Goal: Task Accomplishment & Management: Manage account settings

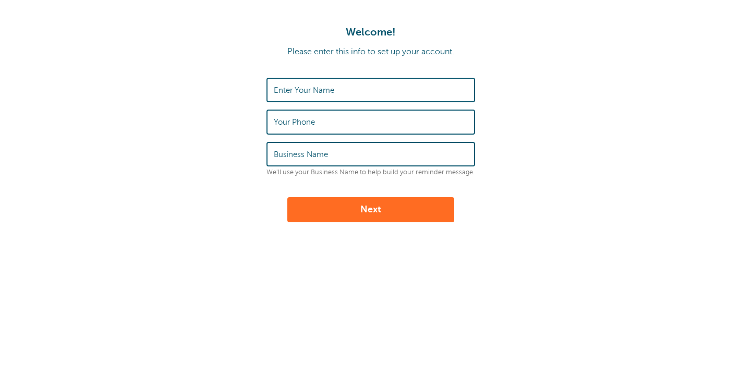
click at [321, 74] on div "Welcome! Please enter this info to set up your account. Enter Your Name Your Ph…" at bounding box center [370, 124] width 720 height 196
click at [321, 82] on input "Enter Your Name" at bounding box center [371, 90] width 194 height 22
type input "Eli Vigil"
click at [331, 127] on input "Your Phone" at bounding box center [371, 122] width 194 height 22
type input "9194578537"
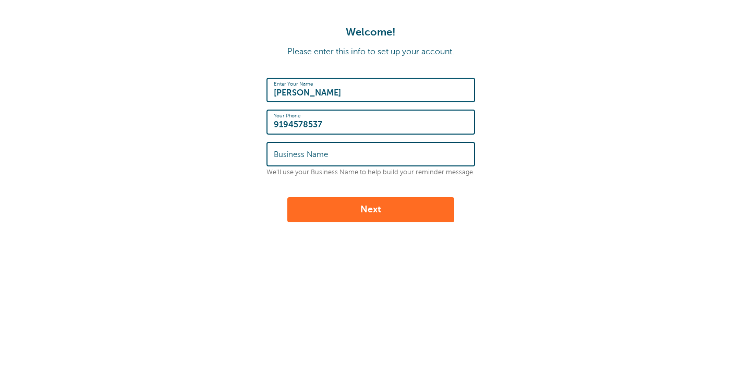
click at [319, 145] on input "Business Name" at bounding box center [371, 154] width 194 height 22
click at [346, 160] on input "Dream Remodeling Stone" at bounding box center [371, 154] width 194 height 22
click at [353, 160] on input "Dream Remodeling Stone" at bounding box center [371, 154] width 194 height 22
click at [352, 157] on input "Dream Remodeling Stone" at bounding box center [371, 154] width 194 height 22
type input "Dream Remodeling and Stone"
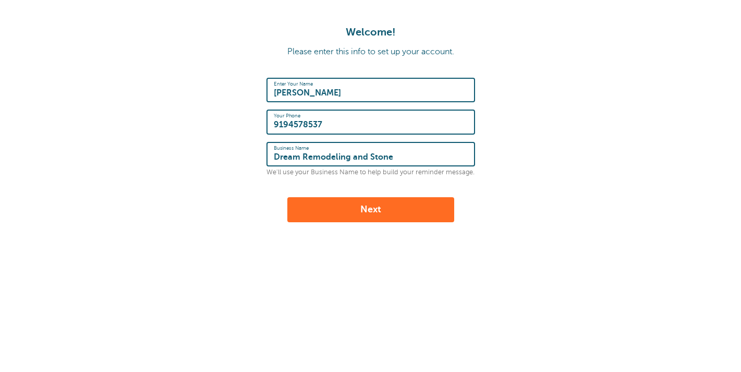
click at [360, 217] on button "Next" at bounding box center [370, 209] width 167 height 25
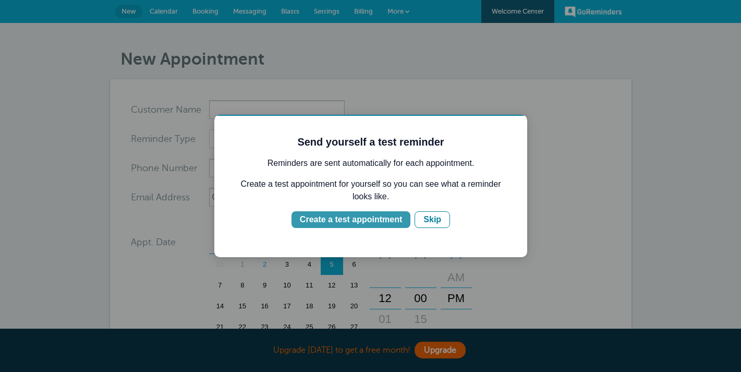
click at [390, 218] on div "Create a test appointment" at bounding box center [351, 219] width 102 height 13
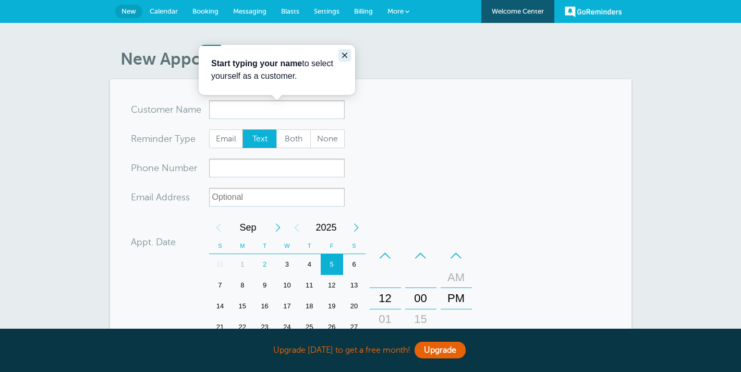
click at [341, 56] on icon "Close guide" at bounding box center [344, 55] width 8 height 8
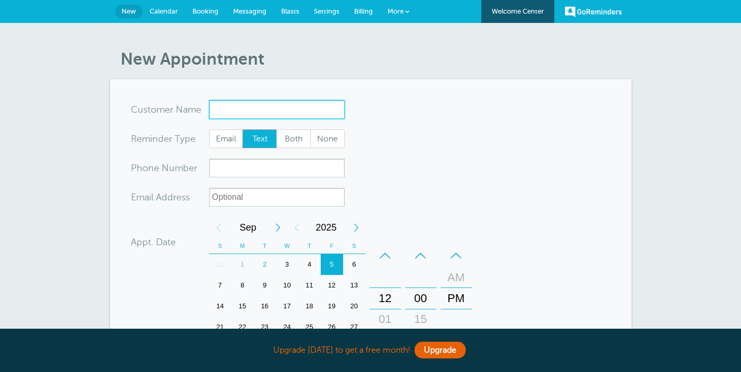
click at [310, 117] on input "x-no-autofill" at bounding box center [277, 109] width 136 height 19
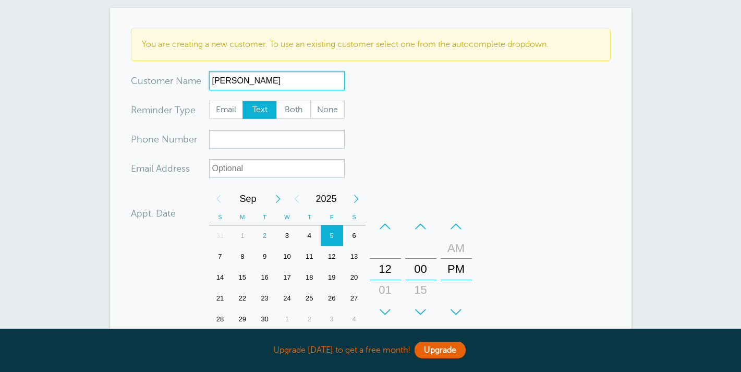
scroll to position [74, 0]
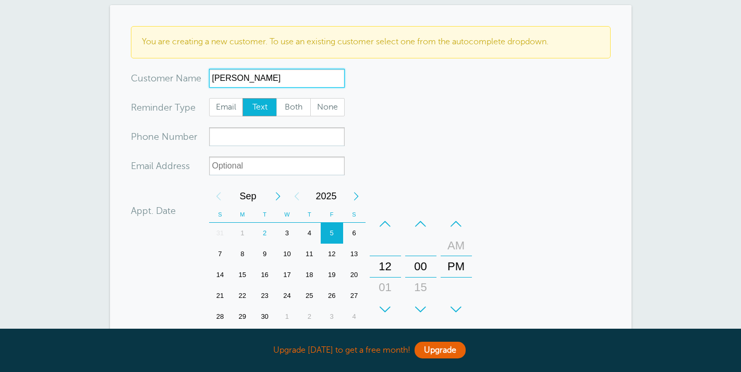
type input "Eva Romero"
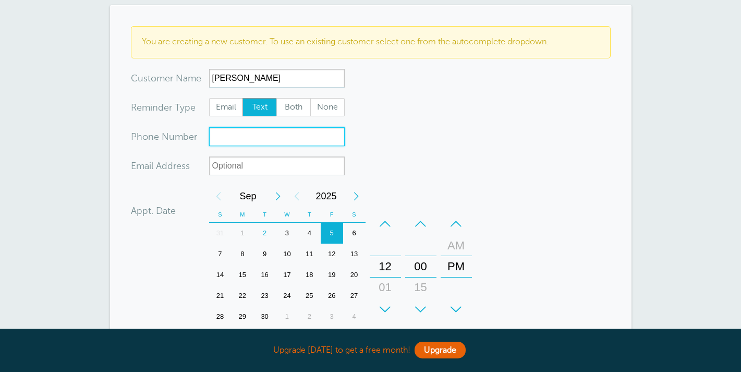
click at [250, 128] on input "xxx-no-autofill" at bounding box center [277, 136] width 136 height 19
type input "9195399965"
click at [435, 175] on form "You are creating a new customer. To use an existing customer select one from th…" at bounding box center [371, 261] width 480 height 470
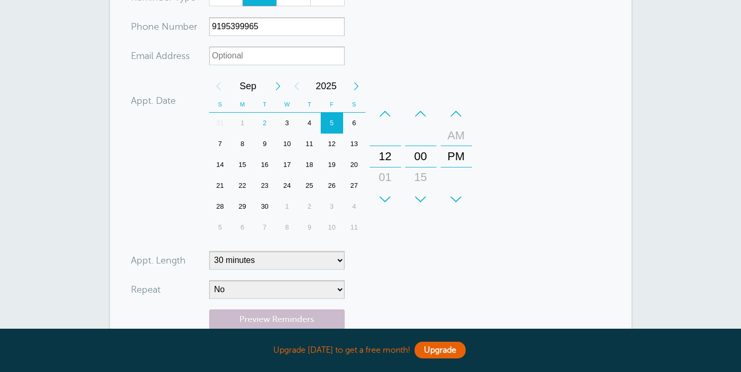
scroll to position [185, 0]
click at [221, 141] on div "7" at bounding box center [220, 142] width 22 height 21
click at [383, 141] on div "12 01 02 03 04 05 06 07 08 09 10 11" at bounding box center [385, 155] width 30 height 105
drag, startPoint x: 387, startPoint y: 171, endPoint x: 406, endPoint y: -42, distance: 213.6
click at [406, 0] on html "Upgrade today to get a free month! Upgrade GoReminders Welcome Center New Calen…" at bounding box center [370, 190] width 741 height 750
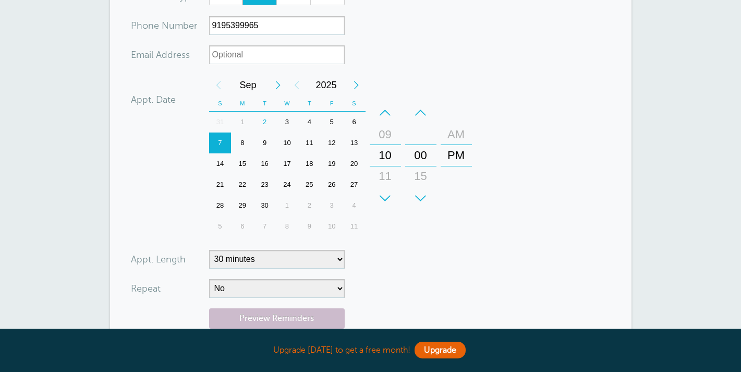
click at [450, 143] on div "AM" at bounding box center [456, 134] width 25 height 21
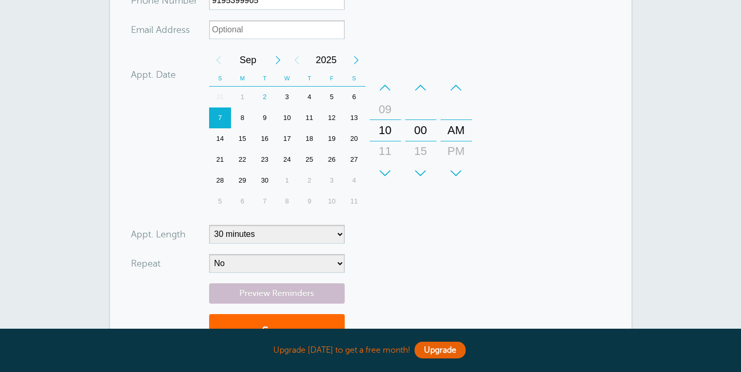
scroll to position [211, 0]
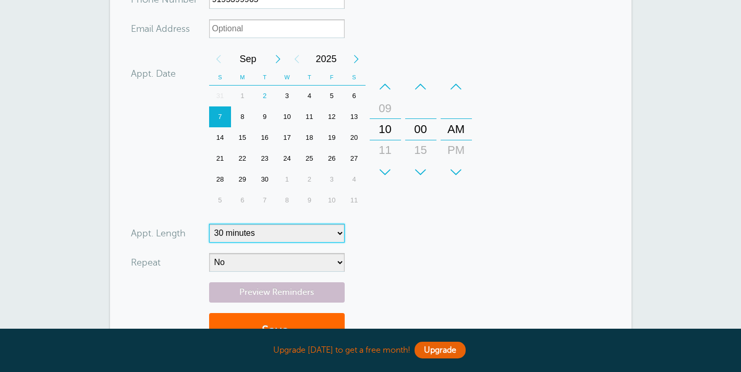
click at [323, 235] on select "5 minutes 10 minutes 15 minutes 20 minutes 25 minutes 30 minutes 35 minutes 40 …" at bounding box center [277, 233] width 136 height 19
select select "60"
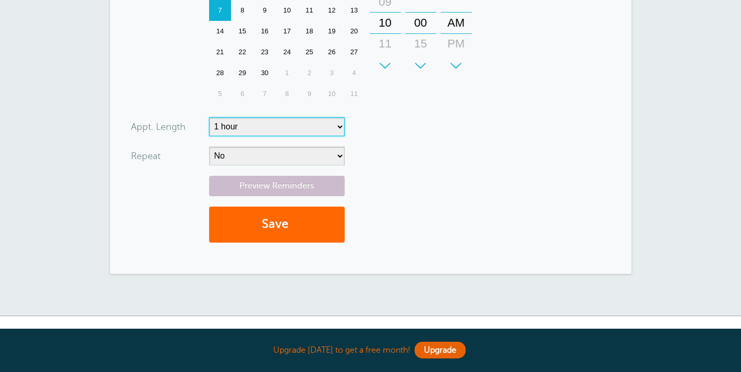
scroll to position [323, 0]
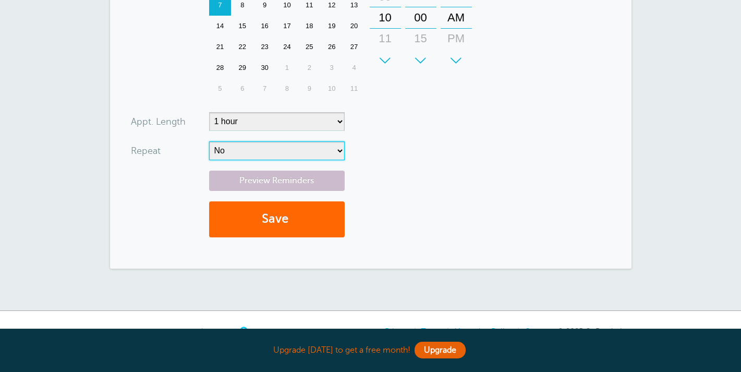
click at [333, 143] on select "No Daily Weekly Every 2 weeks Every 3 weeks Every 4 weeks Monthly Every 5 weeks…" at bounding box center [277, 150] width 136 height 19
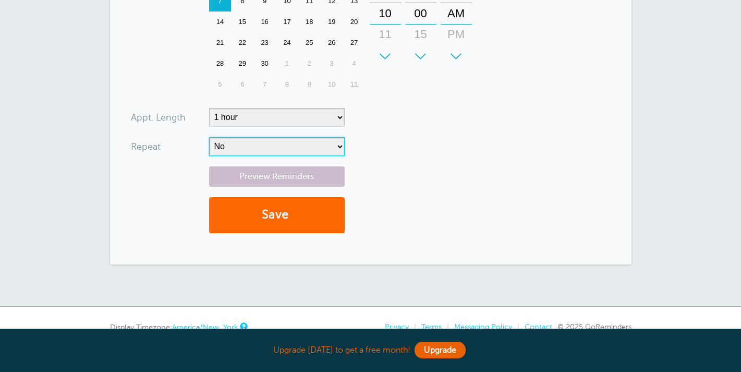
scroll to position [327, 0]
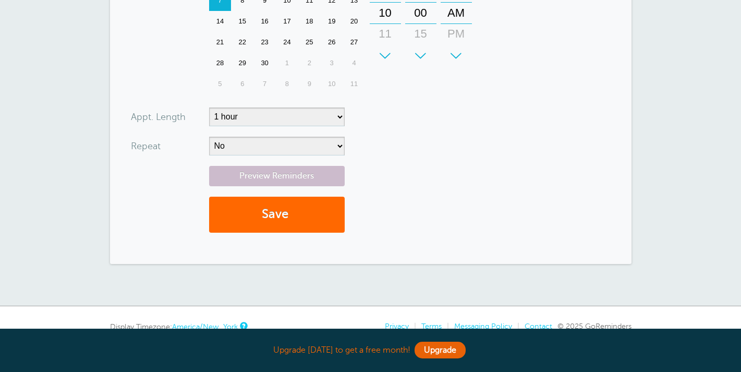
click at [328, 131] on form "You are creating a new customer. To use an existing customer select one from th…" at bounding box center [371, 8] width 480 height 470
click at [328, 172] on link "Preview Reminders" at bounding box center [277, 176] width 136 height 20
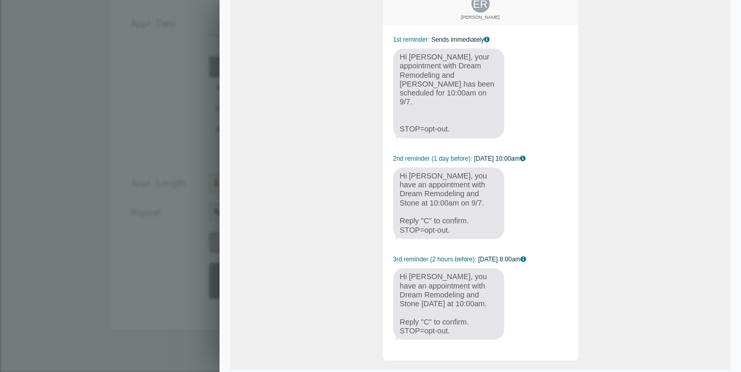
scroll to position [123, 0]
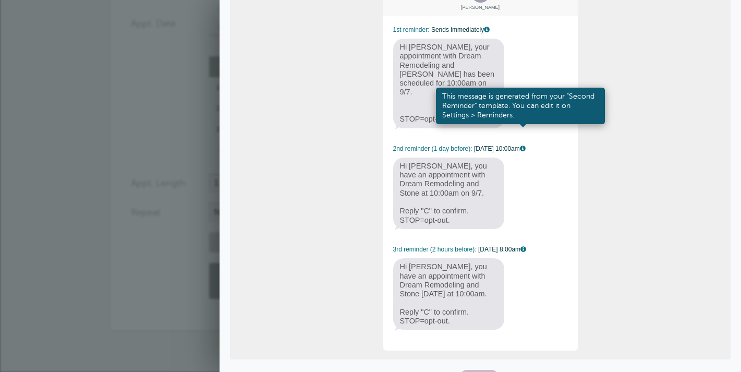
click at [521, 145] on link at bounding box center [523, 148] width 6 height 7
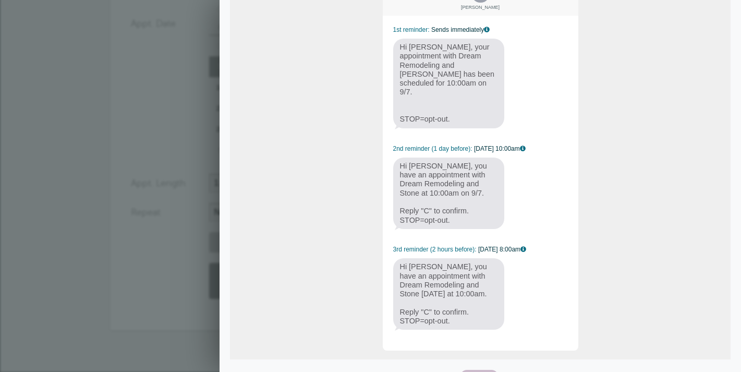
click at [208, 166] on form "You are creating a new customer. To use an existing customer select one from th…" at bounding box center [371, 74] width 480 height 470
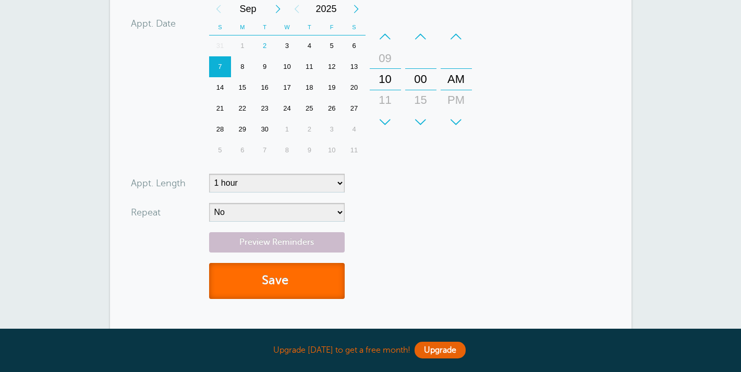
click at [298, 276] on button "Save" at bounding box center [277, 281] width 136 height 36
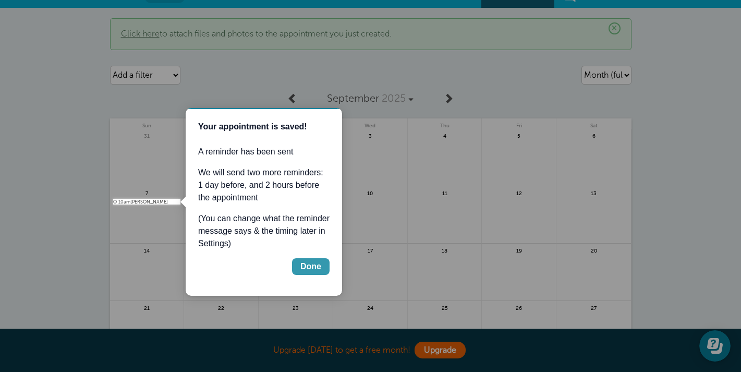
click at [325, 265] on button "Done" at bounding box center [311, 266] width 38 height 17
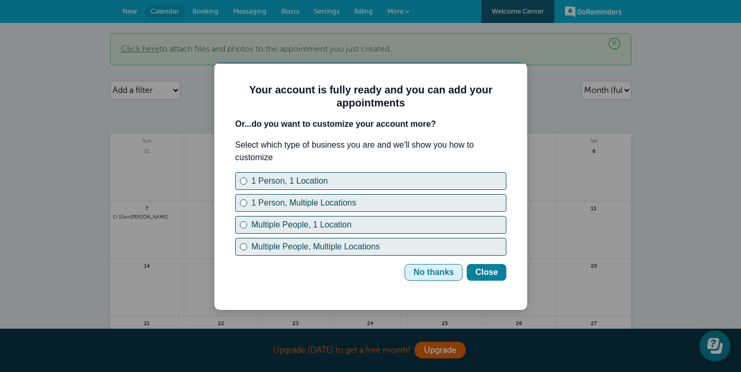
click at [450, 274] on div "No thanks" at bounding box center [433, 272] width 40 height 13
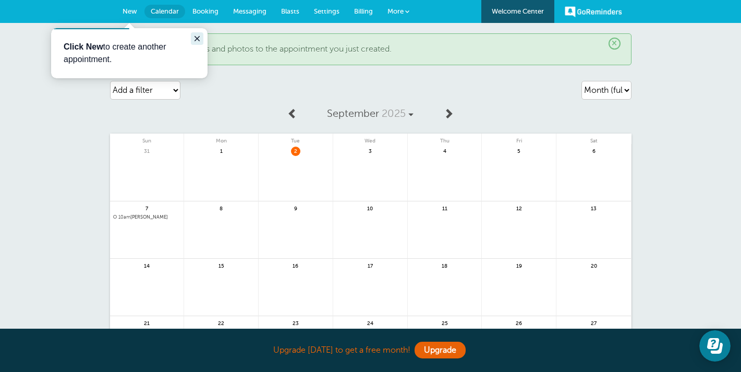
click at [193, 41] on icon "Close guide" at bounding box center [197, 38] width 8 height 8
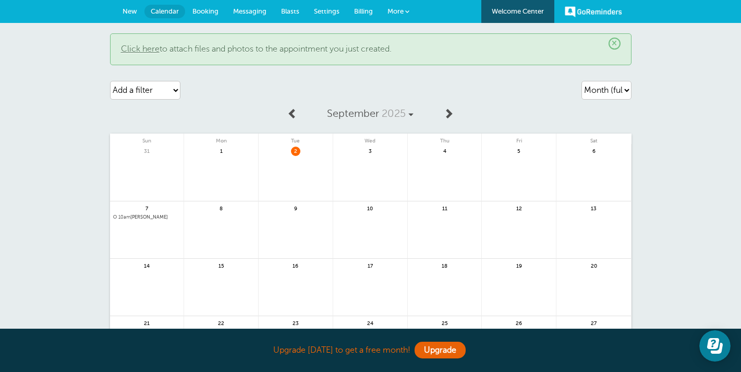
click at [120, 8] on link "New" at bounding box center [129, 11] width 29 height 23
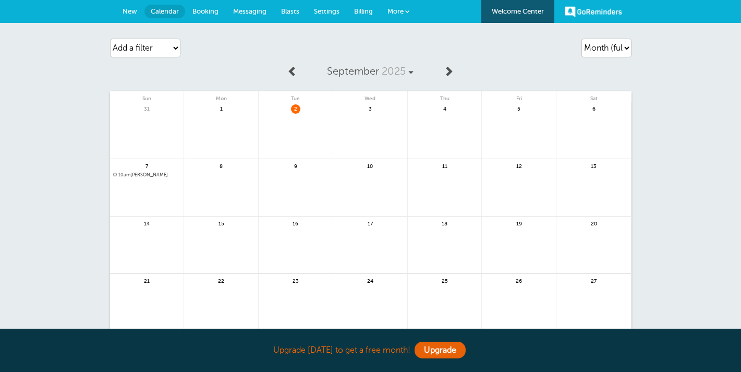
click at [397, 7] on link "More" at bounding box center [398, 11] width 36 height 23
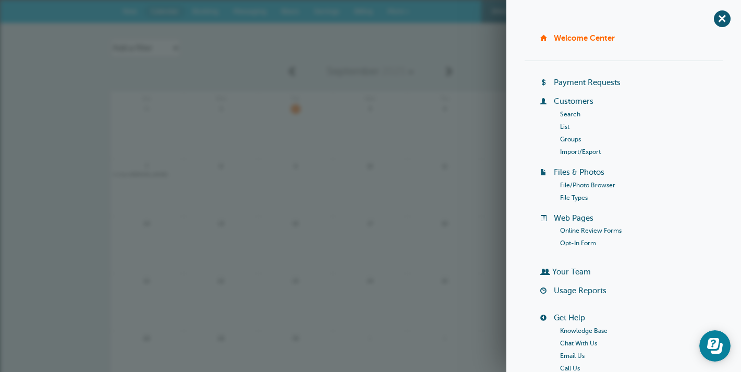
click at [466, 147] on link at bounding box center [445, 136] width 74 height 45
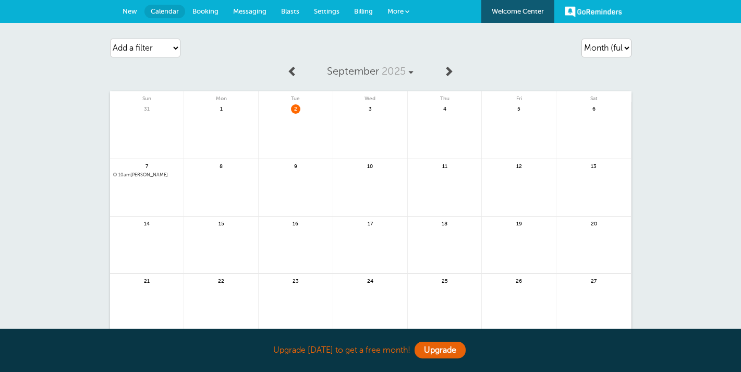
click at [150, 173] on span "10am [PERSON_NAME]" at bounding box center [147, 175] width 68 height 6
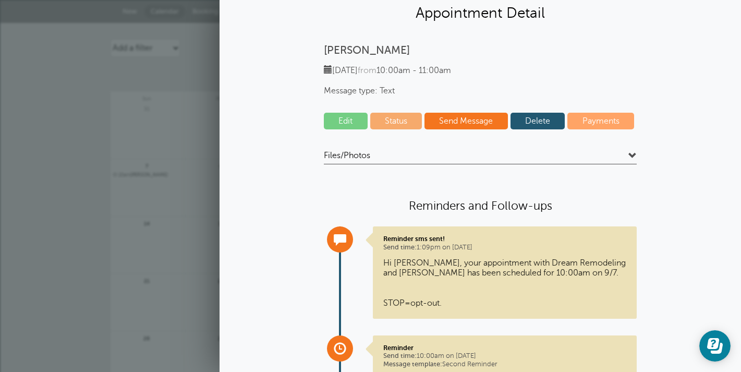
scroll to position [18, 0]
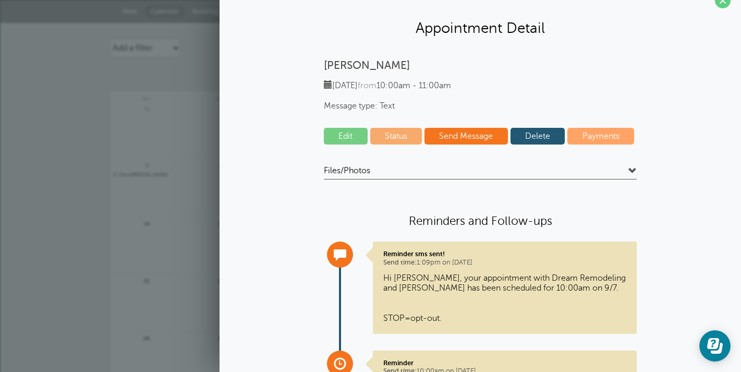
click at [351, 139] on link "Edit" at bounding box center [346, 136] width 44 height 17
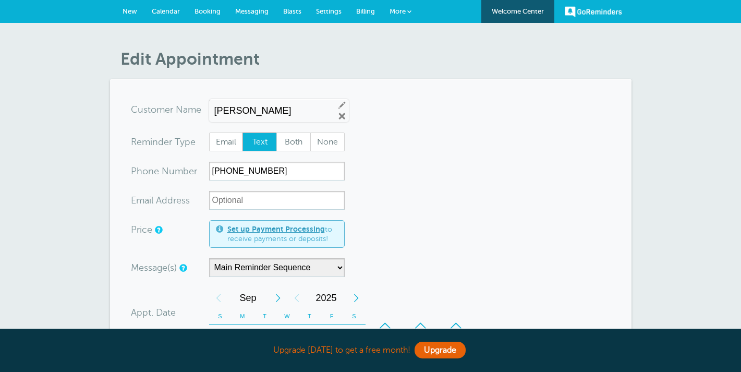
scroll to position [92, 0]
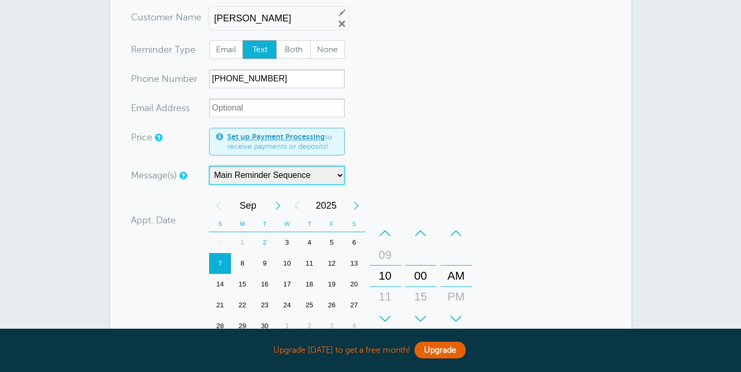
click at [326, 176] on select "Main Reminder Sequence" at bounding box center [277, 175] width 136 height 19
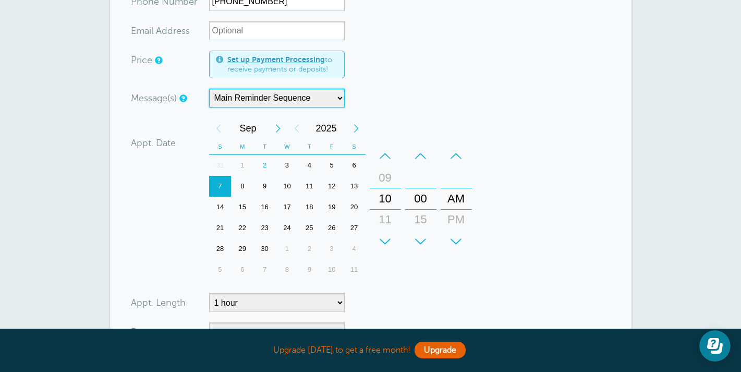
scroll to position [395, 0]
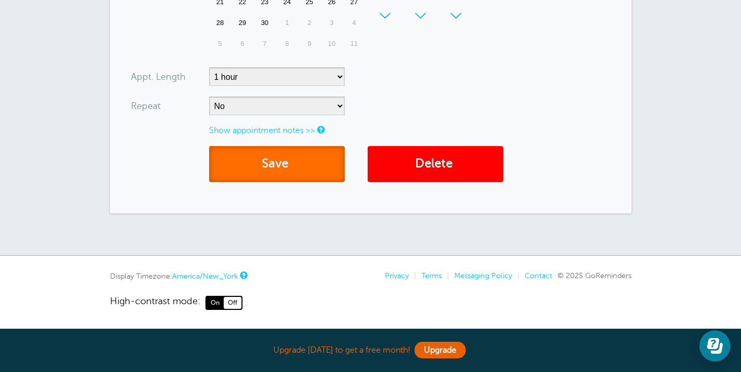
click at [295, 169] on button "Save" at bounding box center [277, 164] width 136 height 36
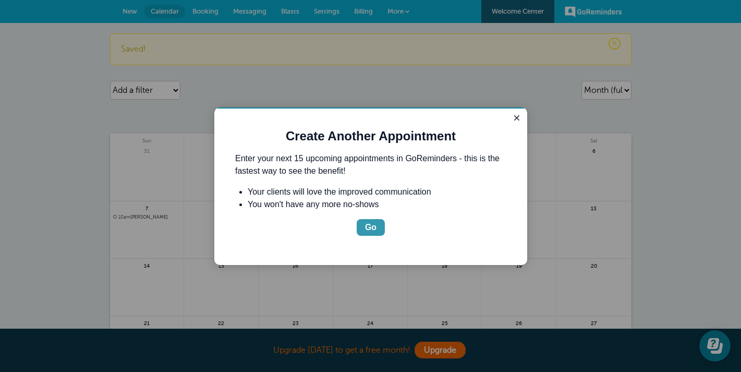
click at [374, 222] on div "Go" at bounding box center [370, 227] width 11 height 13
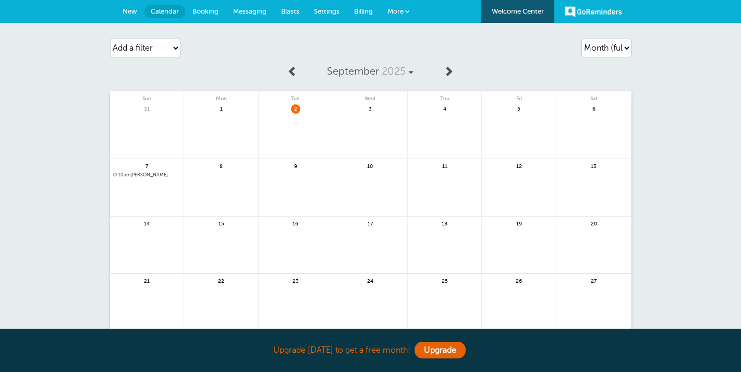
click at [598, 17] on link "GoReminders" at bounding box center [593, 11] width 57 height 23
click at [405, 16] on link "More" at bounding box center [398, 11] width 36 height 23
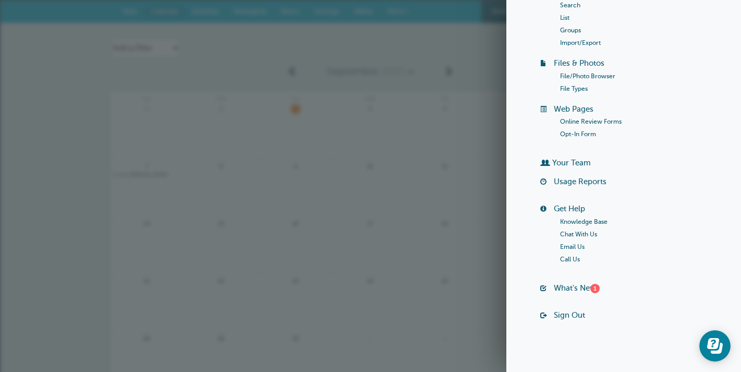
scroll to position [113, 0]
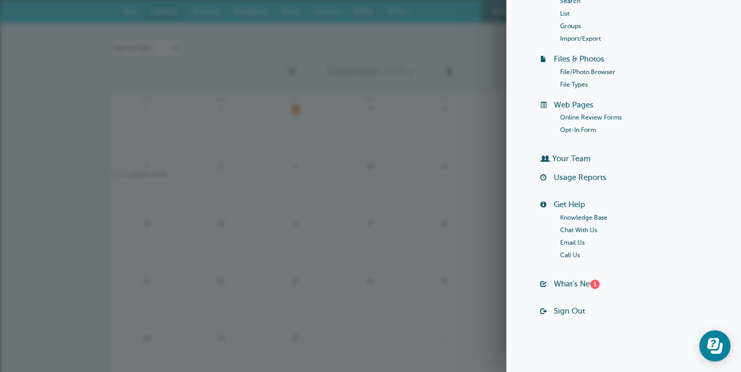
click at [342, 83] on div "September 2025 Sun Mon Tue Wed Thu Fri Sat 31 1 2 3" at bounding box center [370, 224] width 521 height 328
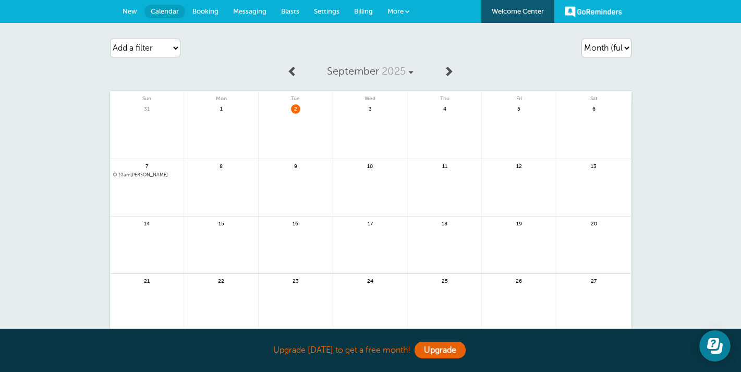
click at [332, 9] on span "Settings" at bounding box center [327, 11] width 26 height 8
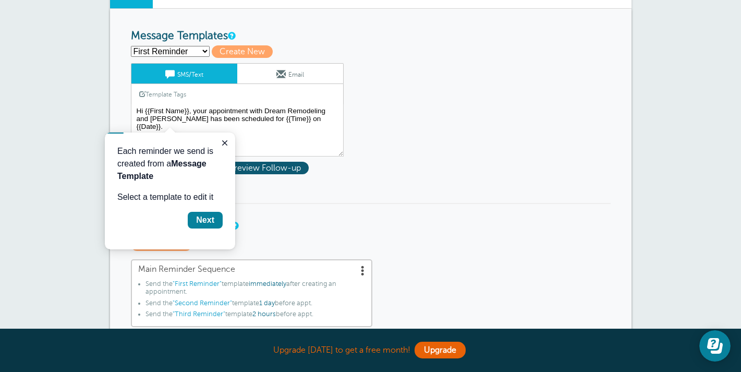
scroll to position [35, 0]
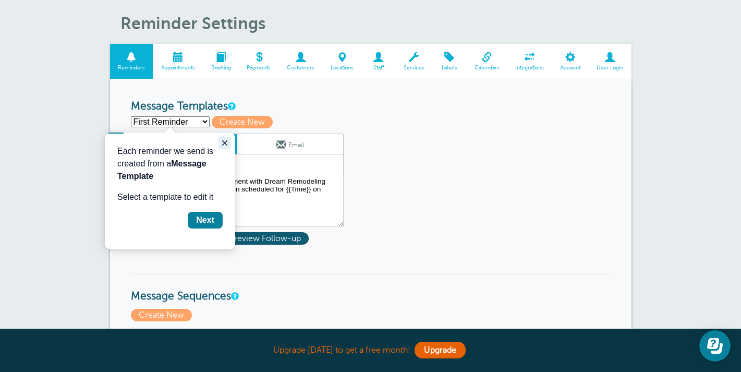
click at [227, 140] on icon "Close guide" at bounding box center [224, 142] width 5 height 5
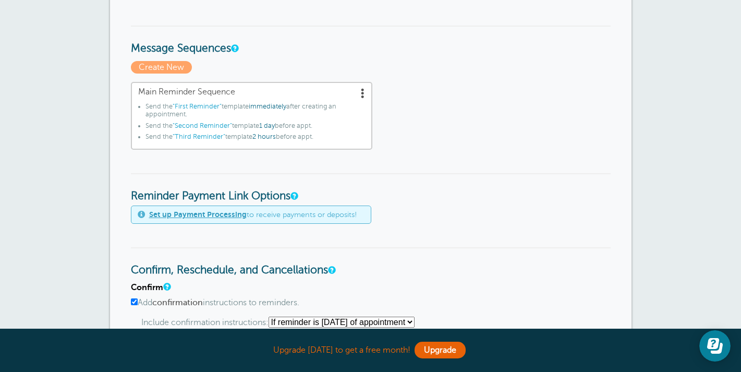
scroll to position [284, 0]
click at [358, 89] on span at bounding box center [363, 92] width 10 height 10
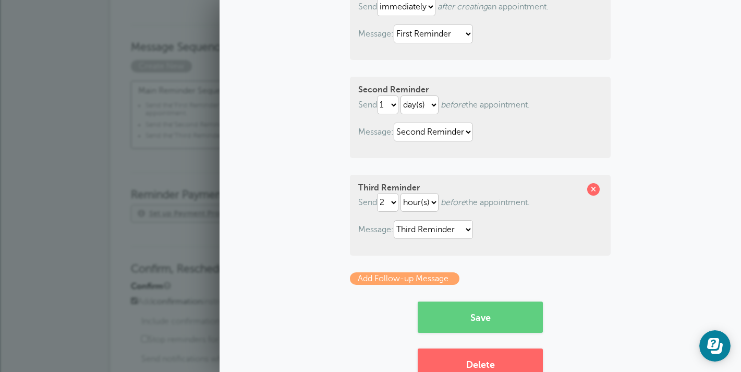
scroll to position [155, 0]
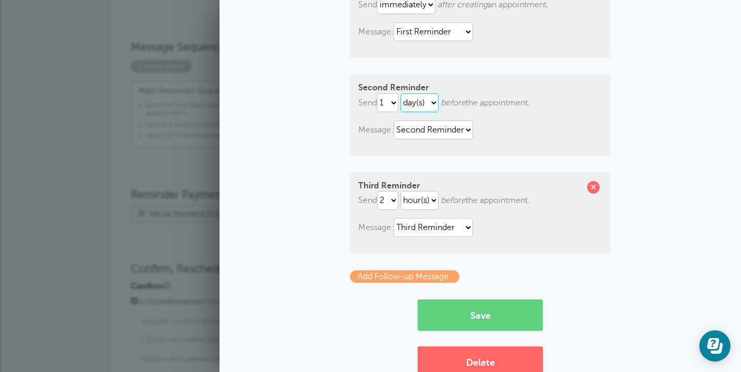
click at [428, 103] on select "hour(s) day(s)" at bounding box center [419, 102] width 38 height 19
click at [398, 100] on select "1 2 3 4 5 6 7 8 9 10 11 12 13 14 15 16 17 18 19 20 21 22 23 24 25 26 27 28 29 30" at bounding box center [387, 102] width 21 height 19
select select "5"
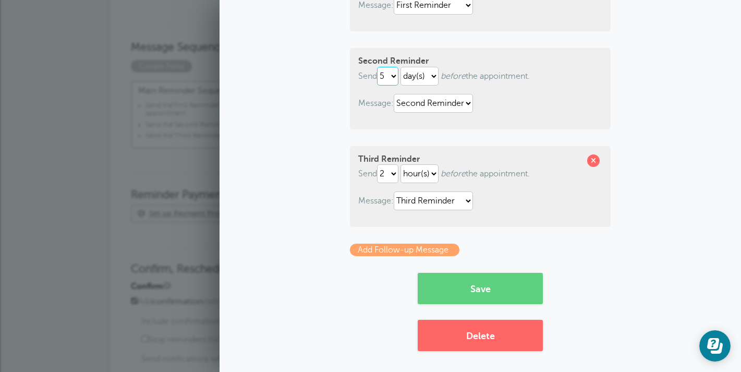
scroll to position [185, 0]
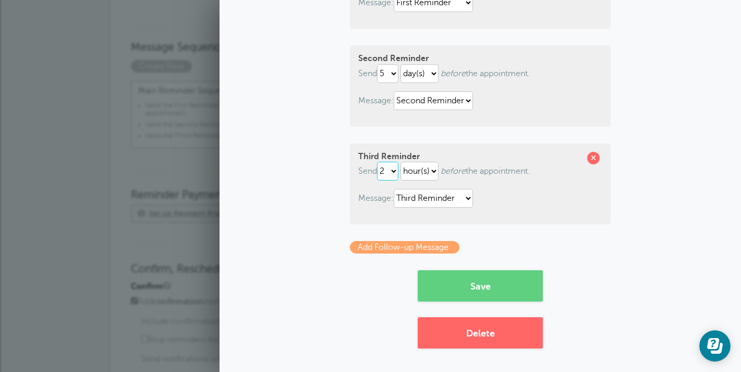
click at [391, 174] on select "1 2 3 4 5 6 7 8 9 10 11 12 13 14 15 16 17 18 19 20 21 22 23 24 25 26 27 28 29 30" at bounding box center [387, 171] width 21 height 19
select select "1"
click at [415, 169] on select "hour(s) day(s)" at bounding box center [419, 171] width 38 height 19
select select "DAY"
click at [500, 291] on button "Save" at bounding box center [480, 285] width 125 height 31
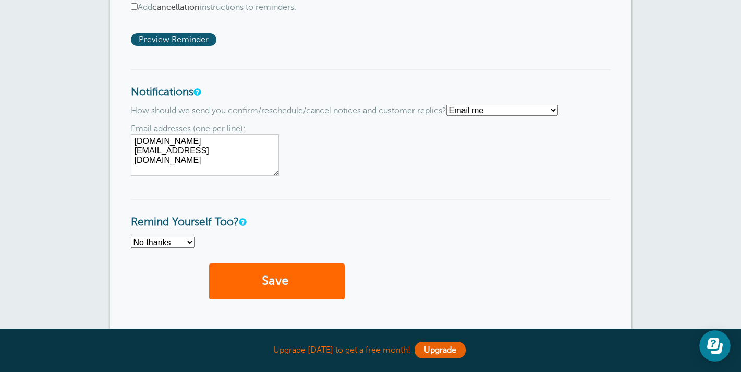
scroll to position [810, 0]
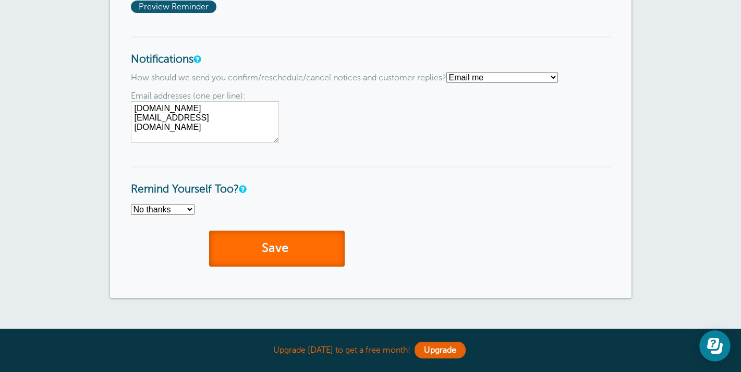
click at [291, 255] on span "submit" at bounding box center [289, 248] width 3 height 14
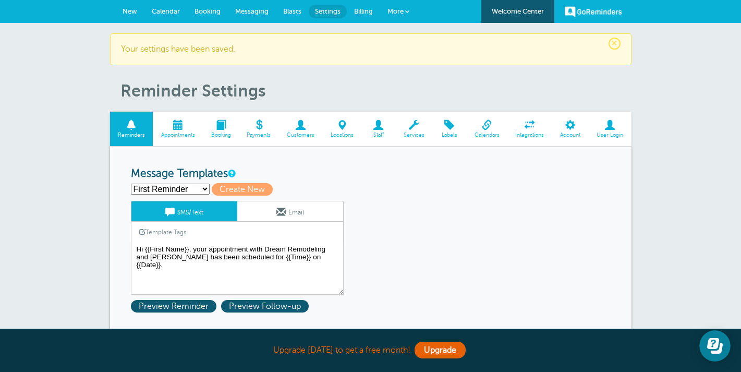
click at [168, 120] on span at bounding box center [178, 125] width 50 height 10
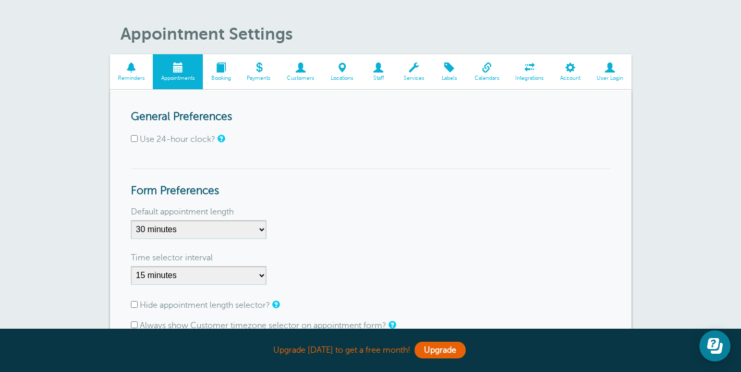
click at [177, 70] on span at bounding box center [178, 68] width 50 height 10
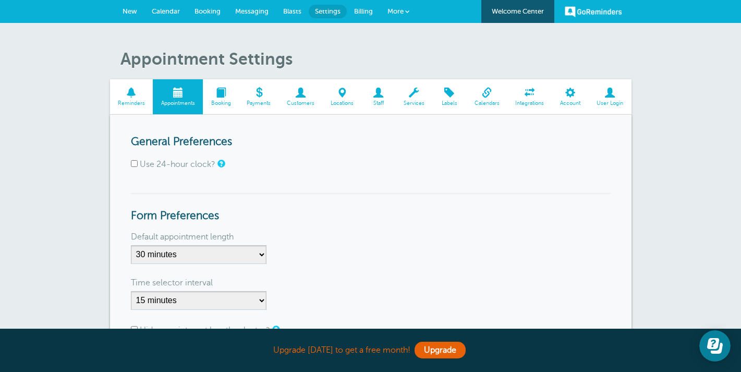
click at [165, 11] on span "Calendar" at bounding box center [166, 11] width 28 height 8
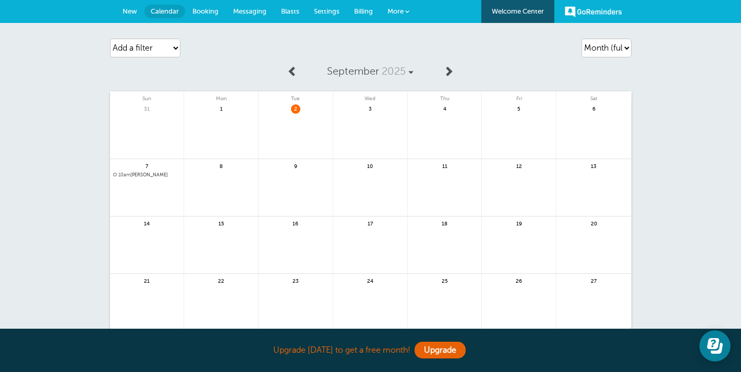
click at [143, 175] on span "10am [PERSON_NAME]" at bounding box center [147, 175] width 68 height 6
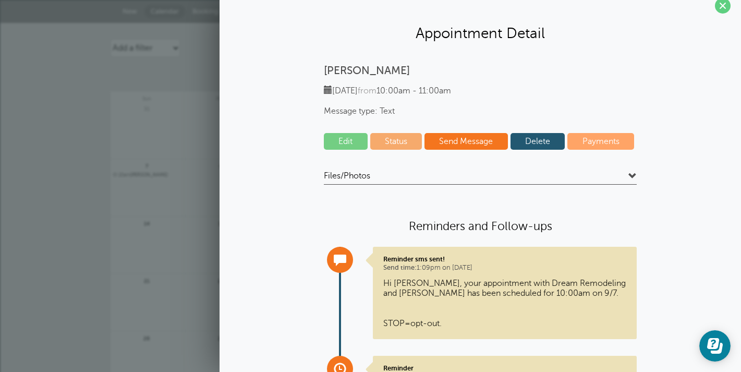
scroll to position [12, 0]
click at [163, 217] on div "14" at bounding box center [147, 244] width 75 height 57
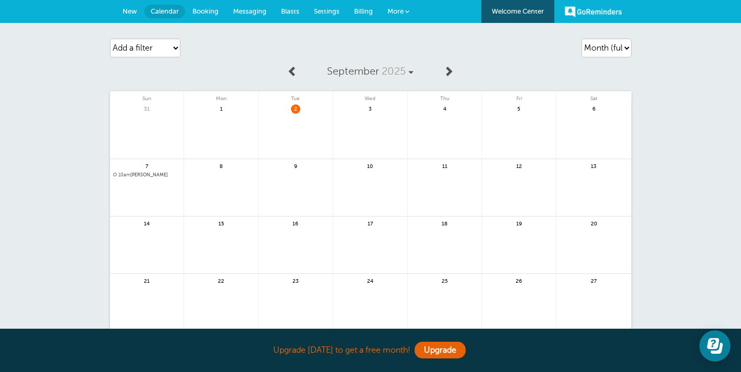
click at [130, 8] on span "New" at bounding box center [130, 11] width 15 height 8
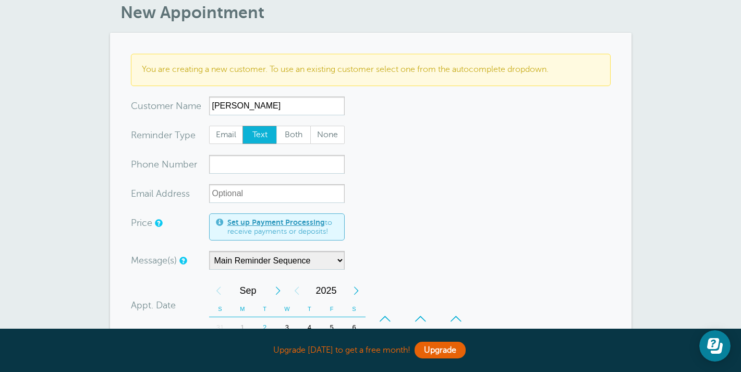
scroll to position [54, 0]
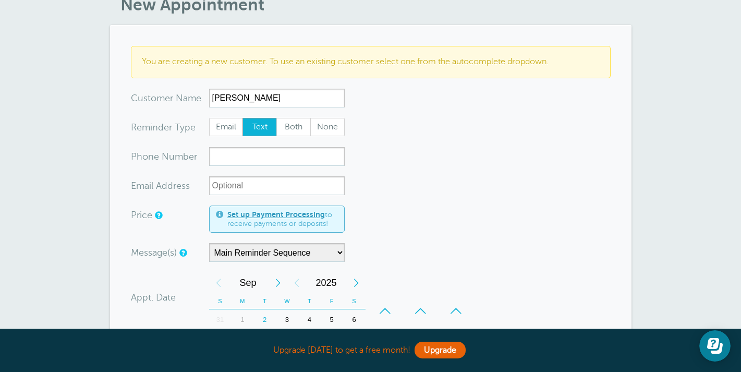
type input "Ebony Mucker"
click at [290, 154] on input "xxx-no-autofill" at bounding box center [277, 156] width 136 height 19
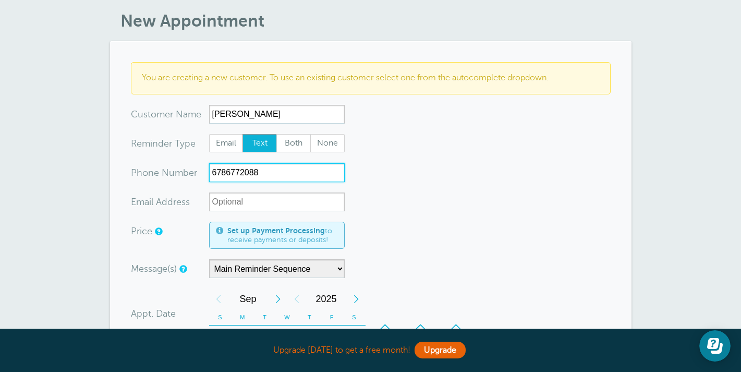
scroll to position [35, 0]
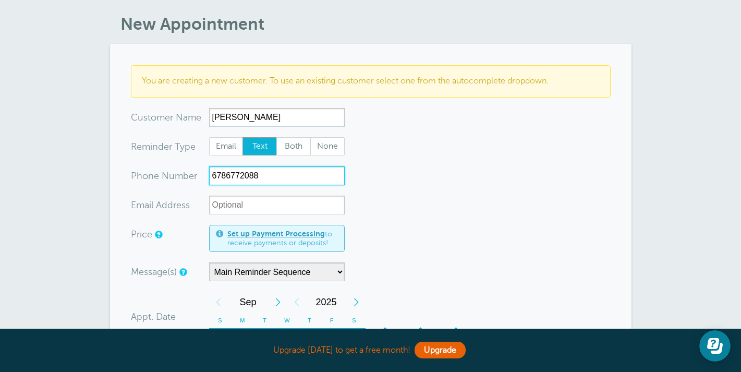
type input "6786772088"
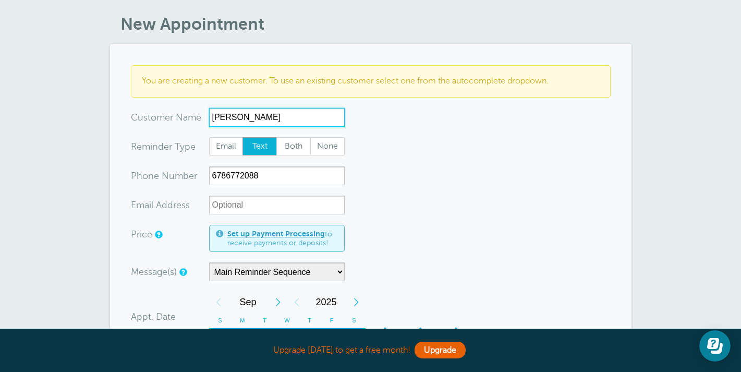
click at [236, 116] on input "Ebony Mucker" at bounding box center [277, 117] width 136 height 19
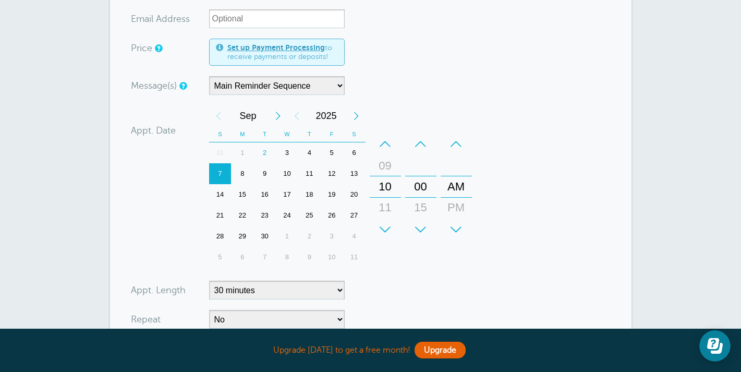
scroll to position [234, 0]
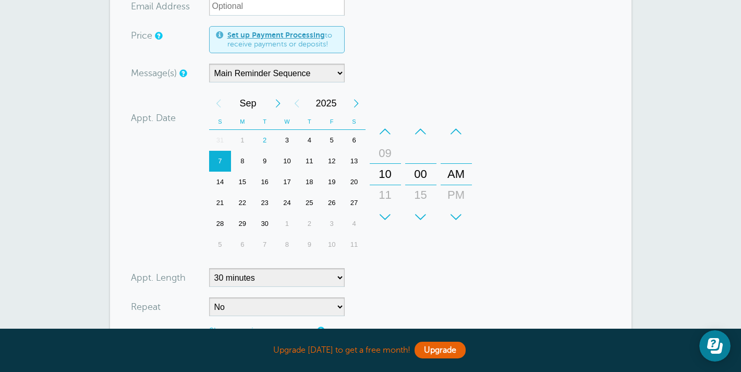
click at [247, 183] on div "15" at bounding box center [242, 182] width 22 height 21
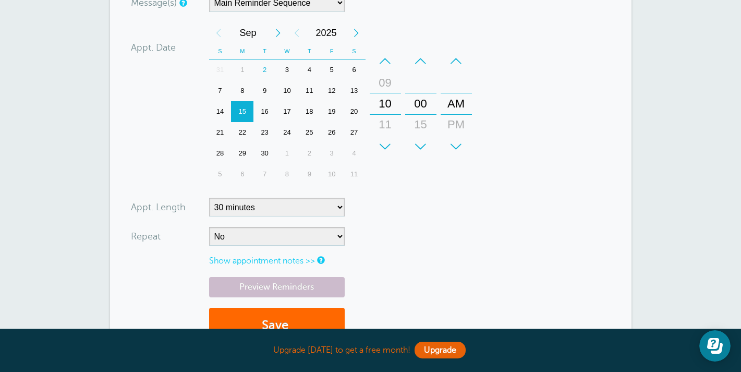
scroll to position [304, 0]
drag, startPoint x: 388, startPoint y: 115, endPoint x: 394, endPoint y: 136, distance: 21.6
click at [394, 136] on div "+ – Hours 12 01 02 03 04 05 06 07 08 09 10 11" at bounding box center [385, 103] width 31 height 106
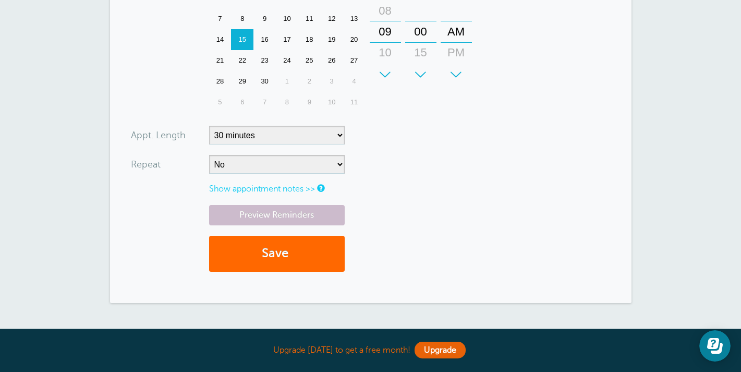
scroll to position [382, 0]
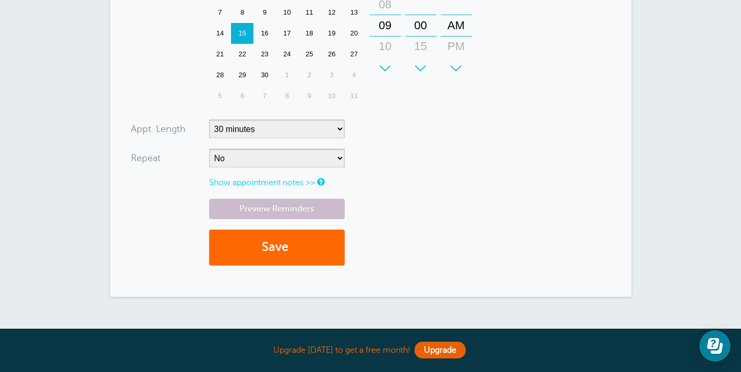
type input "Ebony and Chikc Mucker"
click at [329, 123] on select "5 minutes 10 minutes 15 minutes 20 minutes 25 minutes 30 minutes 35 minutes 40 …" at bounding box center [277, 128] width 136 height 19
click at [333, 129] on select "5 minutes 10 minutes 15 minutes 20 minutes 25 minutes 30 minutes 35 minutes 40 …" at bounding box center [277, 128] width 136 height 19
click at [305, 125] on select "5 minutes 10 minutes 15 minutes 20 minutes 25 minutes 30 minutes 35 minutes 40 …" at bounding box center [277, 128] width 136 height 19
click at [263, 130] on select "5 minutes 10 minutes 15 minutes 20 minutes 25 minutes 30 minutes 35 minutes 40 …" at bounding box center [277, 128] width 136 height 19
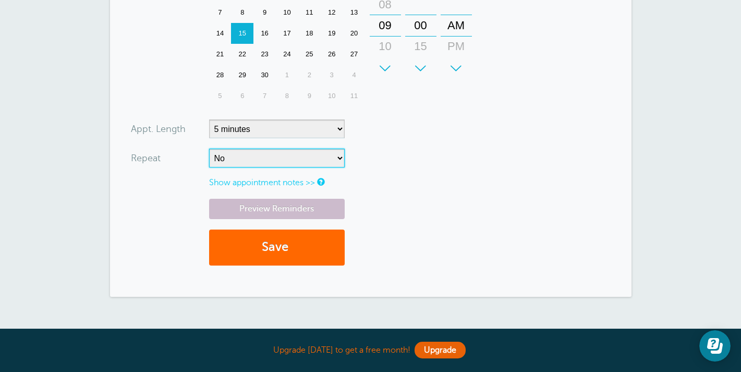
click at [307, 162] on select "No Daily Weekly Every 2 weeks Every 3 weeks Every 4 weeks Monthly Every 5 weeks…" at bounding box center [277, 158] width 136 height 19
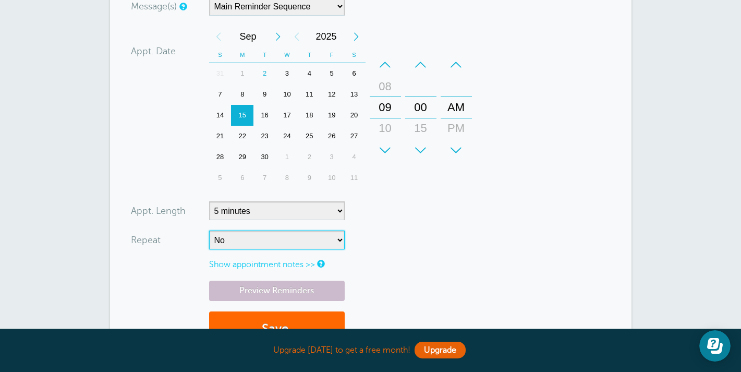
scroll to position [299, 0]
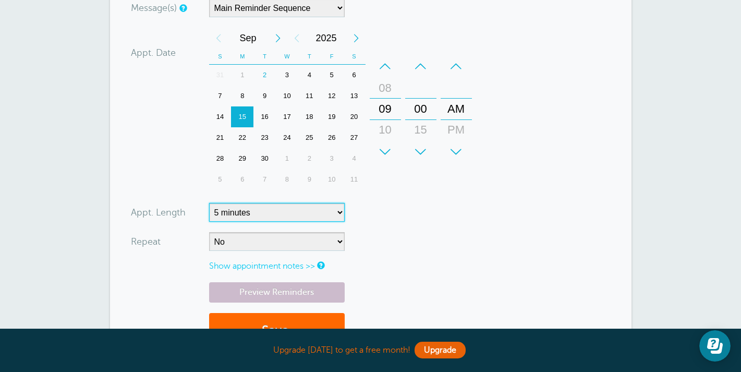
click at [301, 212] on select "5 minutes 10 minutes 15 minutes 20 minutes 25 minutes 30 minutes 35 minutes 40 …" at bounding box center [277, 212] width 136 height 19
select select "360"
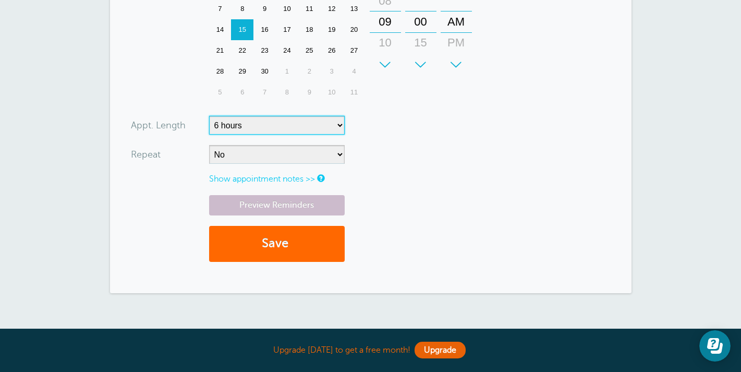
scroll to position [387, 0]
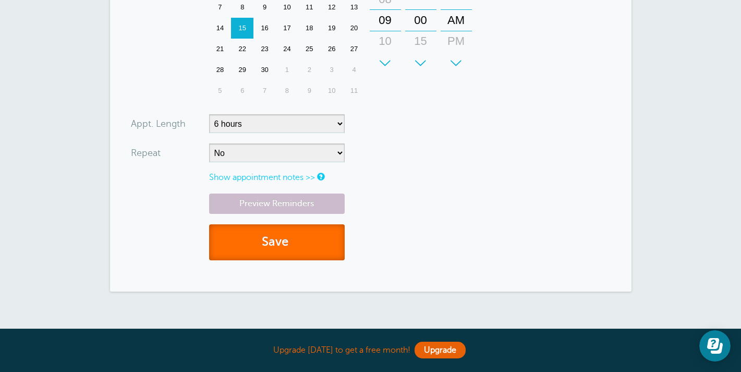
click at [300, 250] on button "Save" at bounding box center [277, 242] width 136 height 36
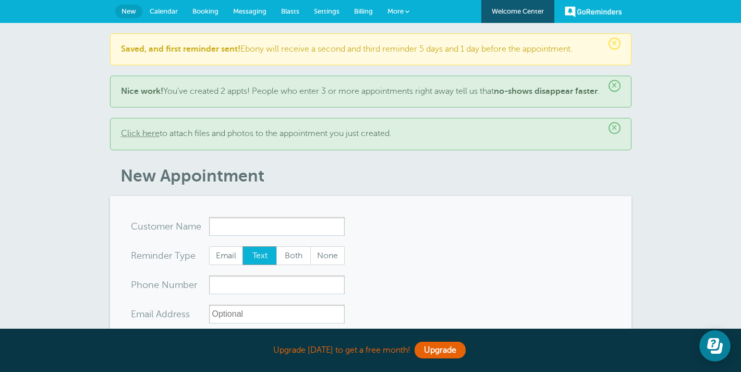
click at [208, 9] on span "Booking" at bounding box center [205, 11] width 26 height 8
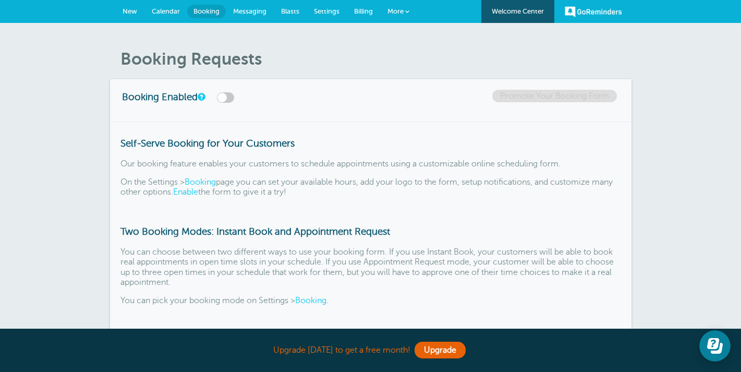
click at [695, 96] on div "Booking Requests Booking Enabled Promote Your Booking Form Self-Serve Booking f…" at bounding box center [370, 200] width 741 height 354
